Goal: Task Accomplishment & Management: Manage account settings

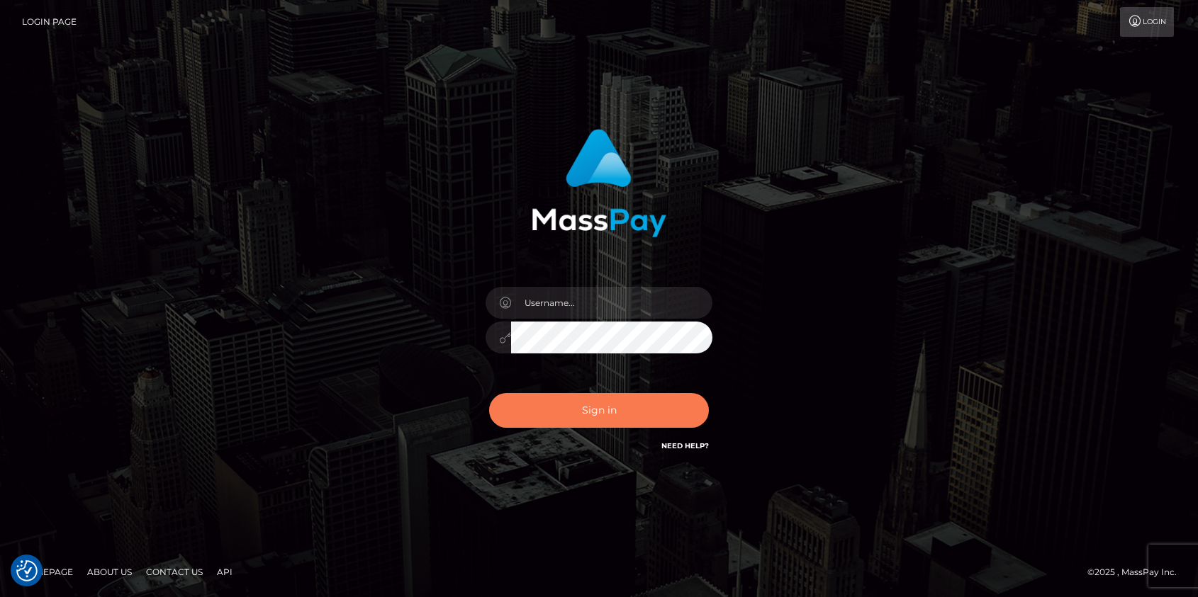
click at [622, 406] on button "Sign in" at bounding box center [599, 410] width 220 height 35
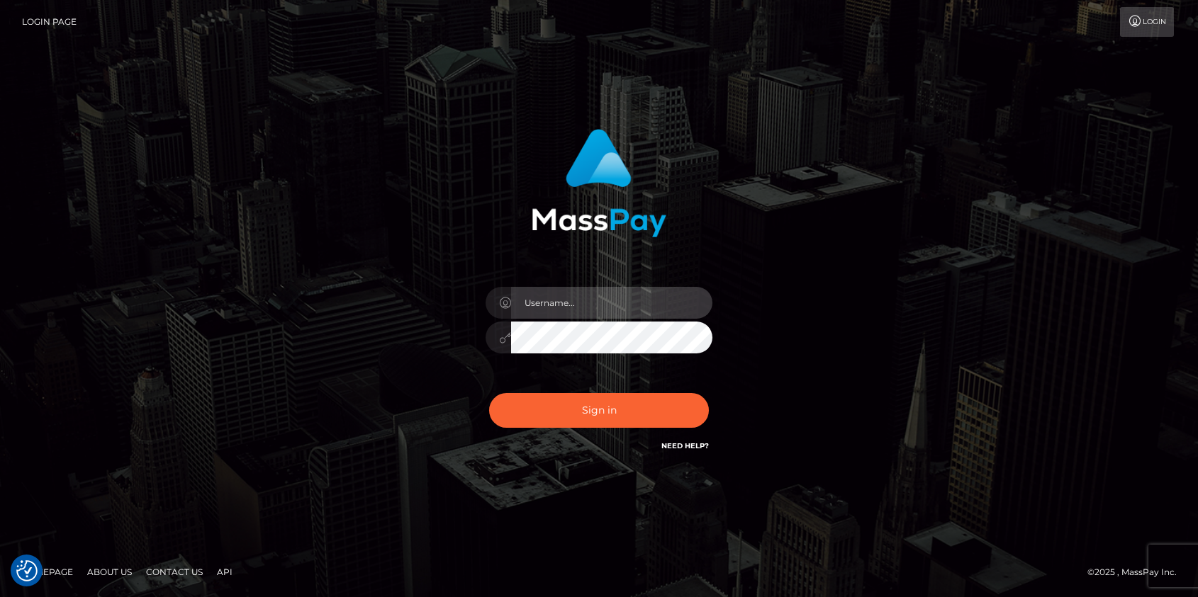
click at [595, 311] on input "text" at bounding box center [611, 303] width 201 height 32
type input "gingrbeauty@gmail.com"
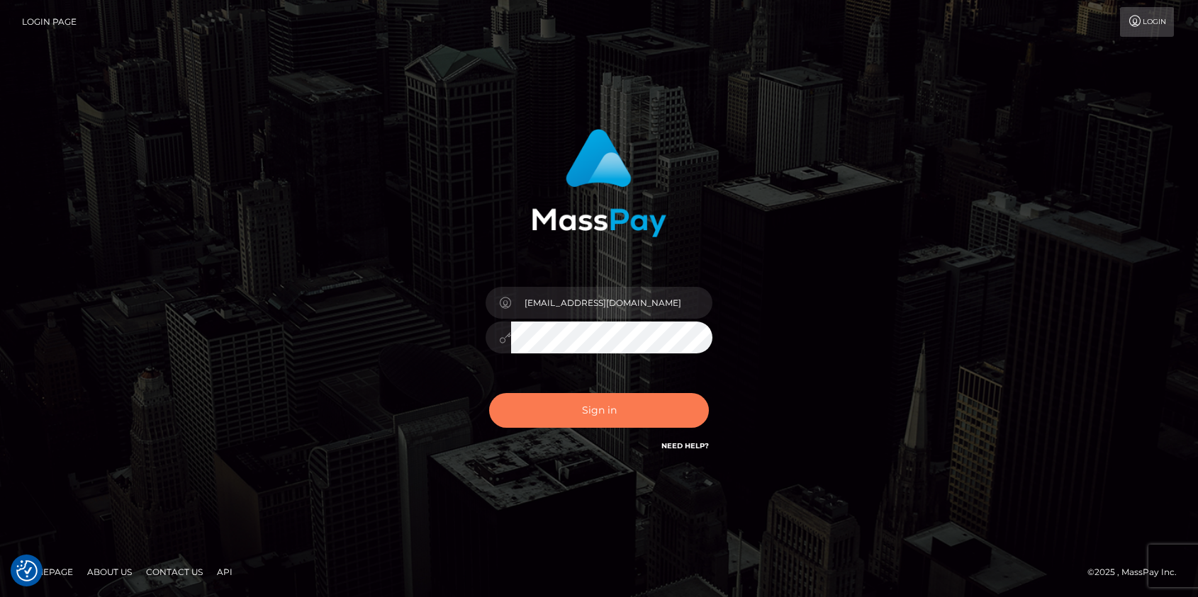
click at [588, 408] on button "Sign in" at bounding box center [599, 410] width 220 height 35
